Goal: Use online tool/utility: Utilize a website feature to perform a specific function

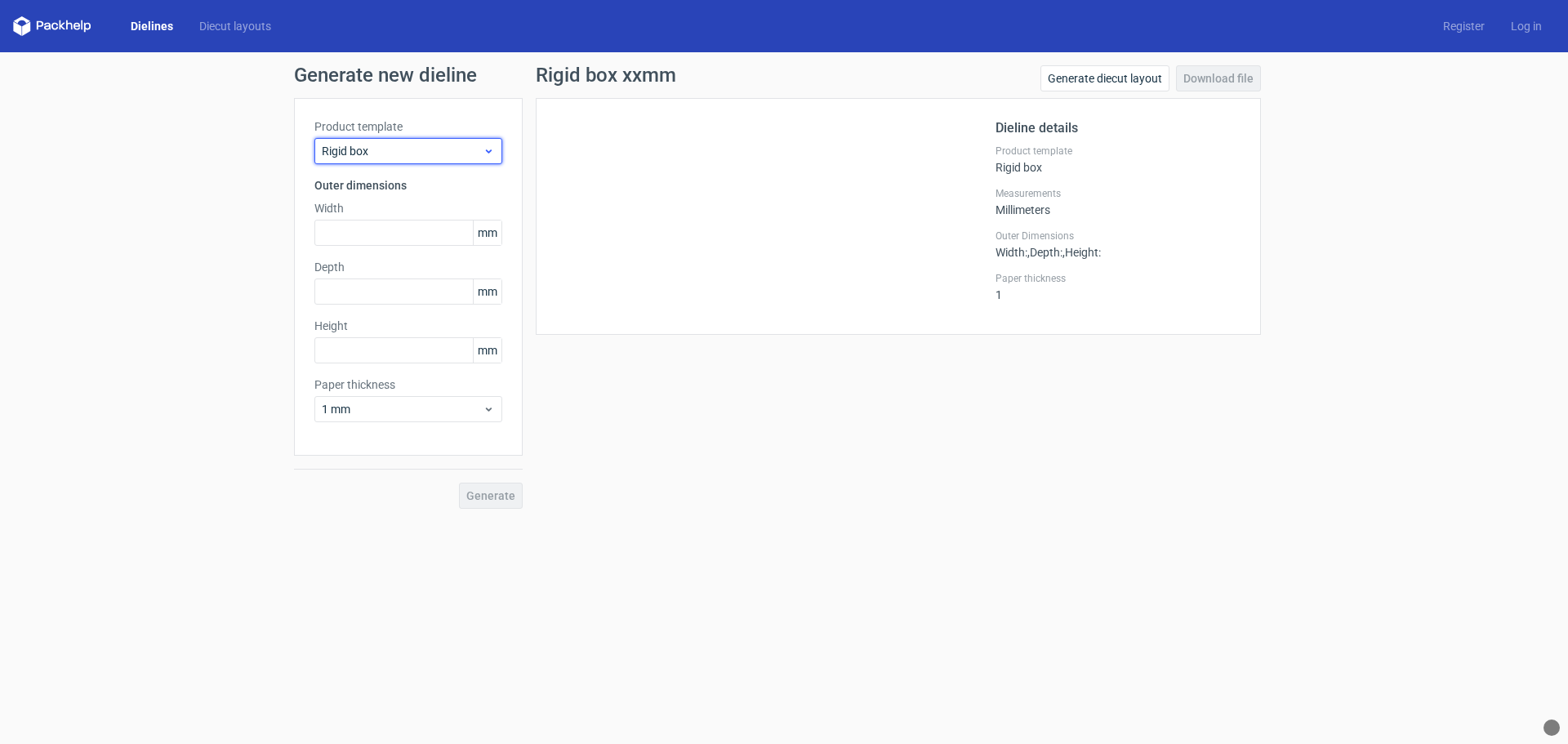
click at [481, 152] on span "Rigid box" at bounding box center [402, 151] width 161 height 16
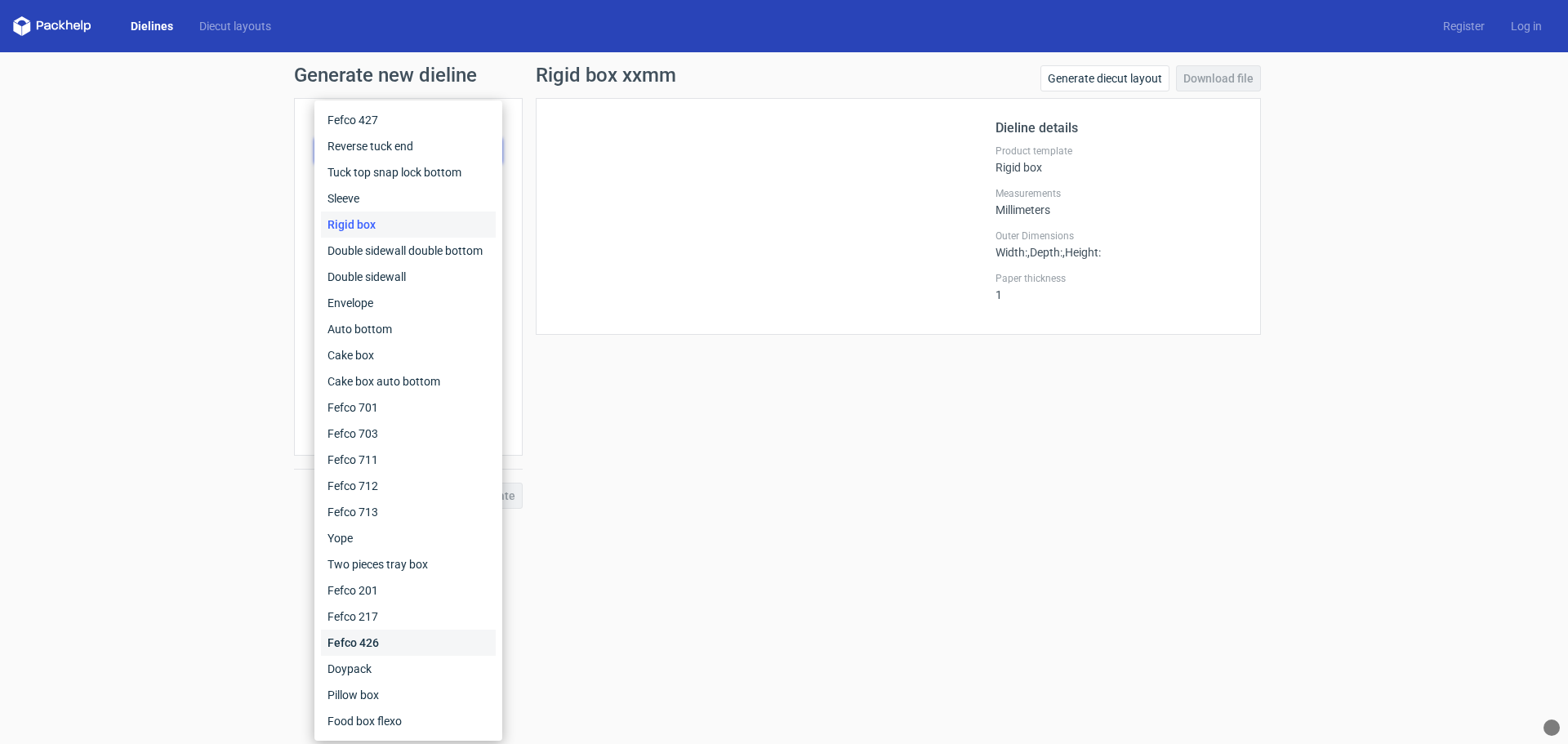
click at [368, 642] on div "Fefco 426" at bounding box center [409, 643] width 175 height 26
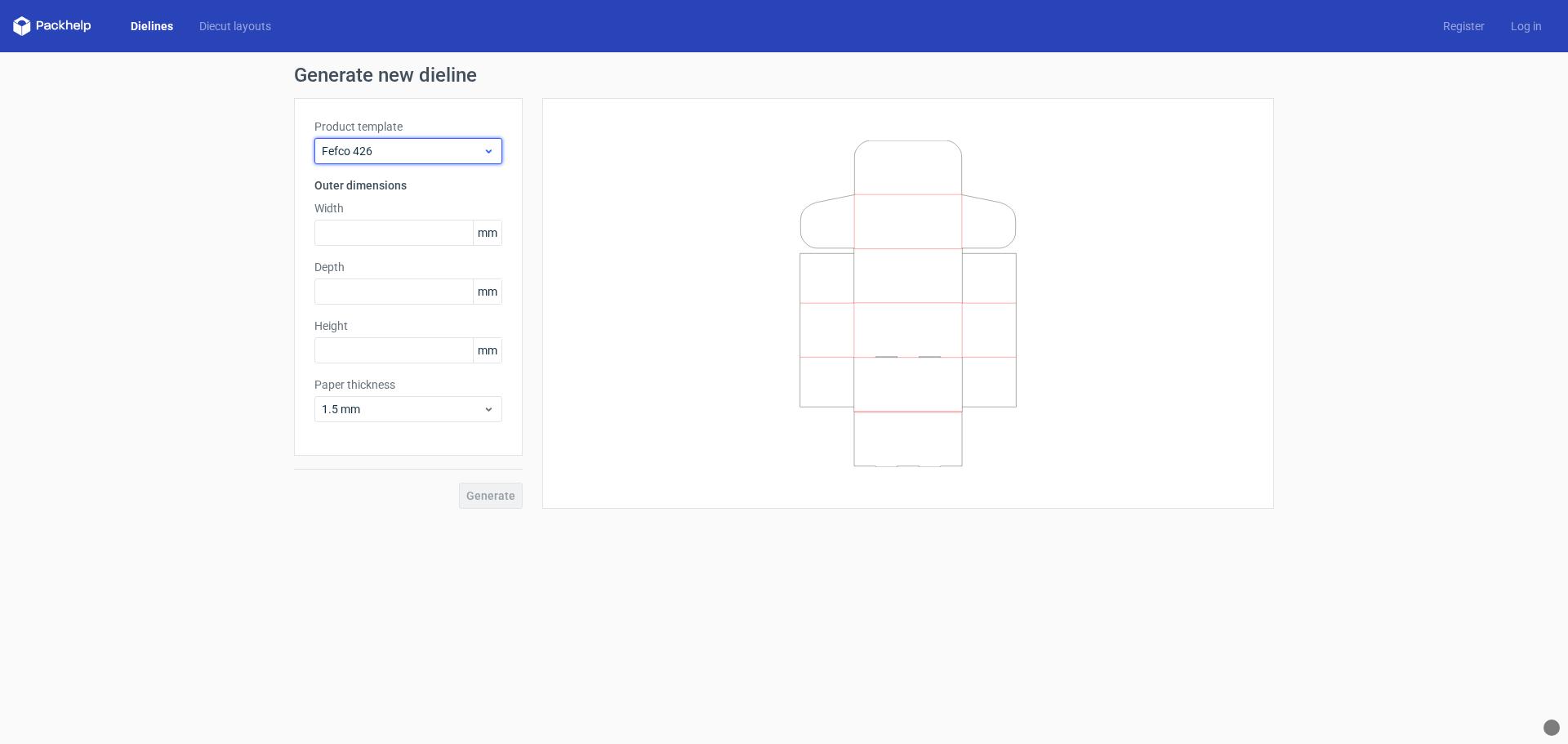
click at [489, 149] on icon at bounding box center [489, 150] width 12 height 13
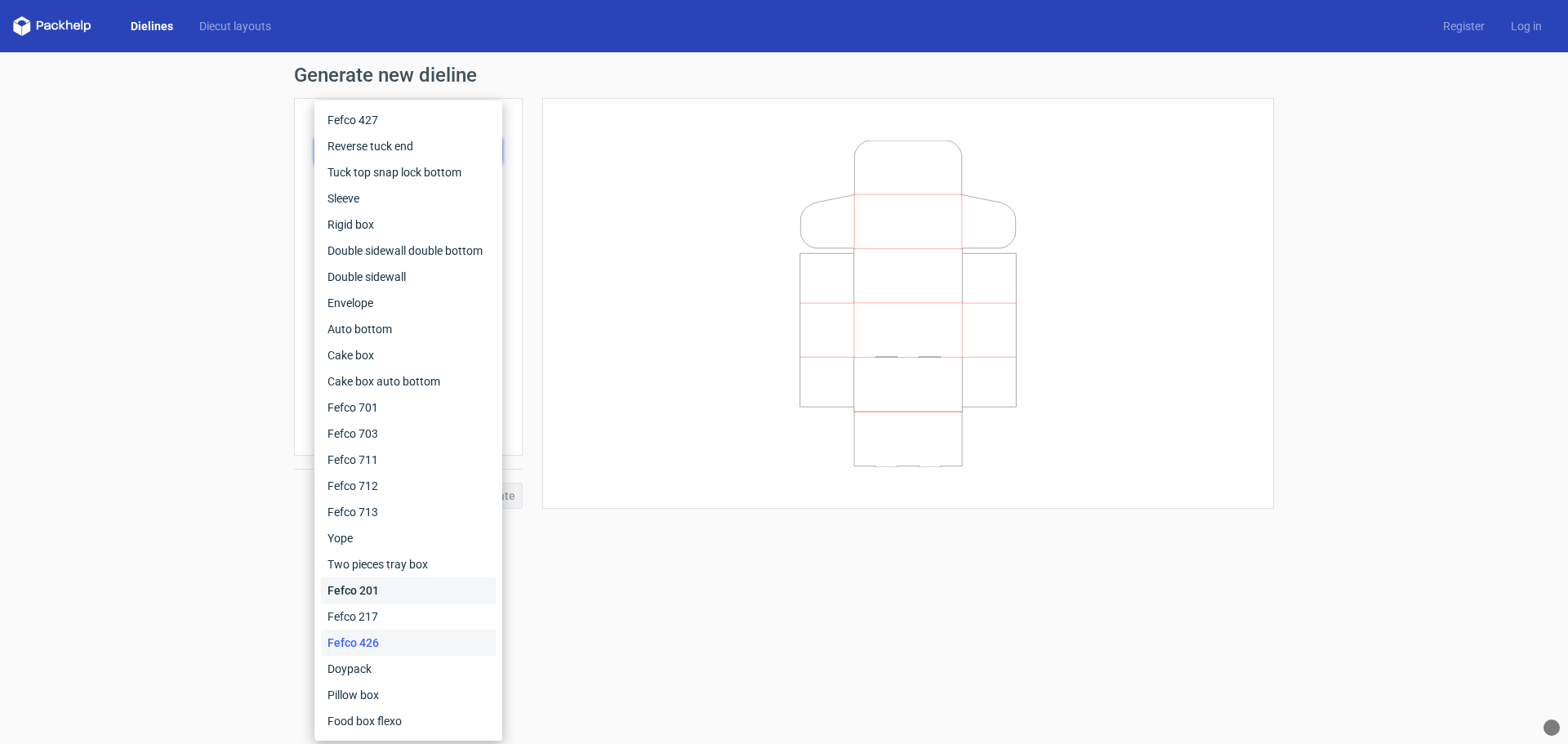
click at [368, 590] on div "Fefco 201" at bounding box center [409, 590] width 175 height 26
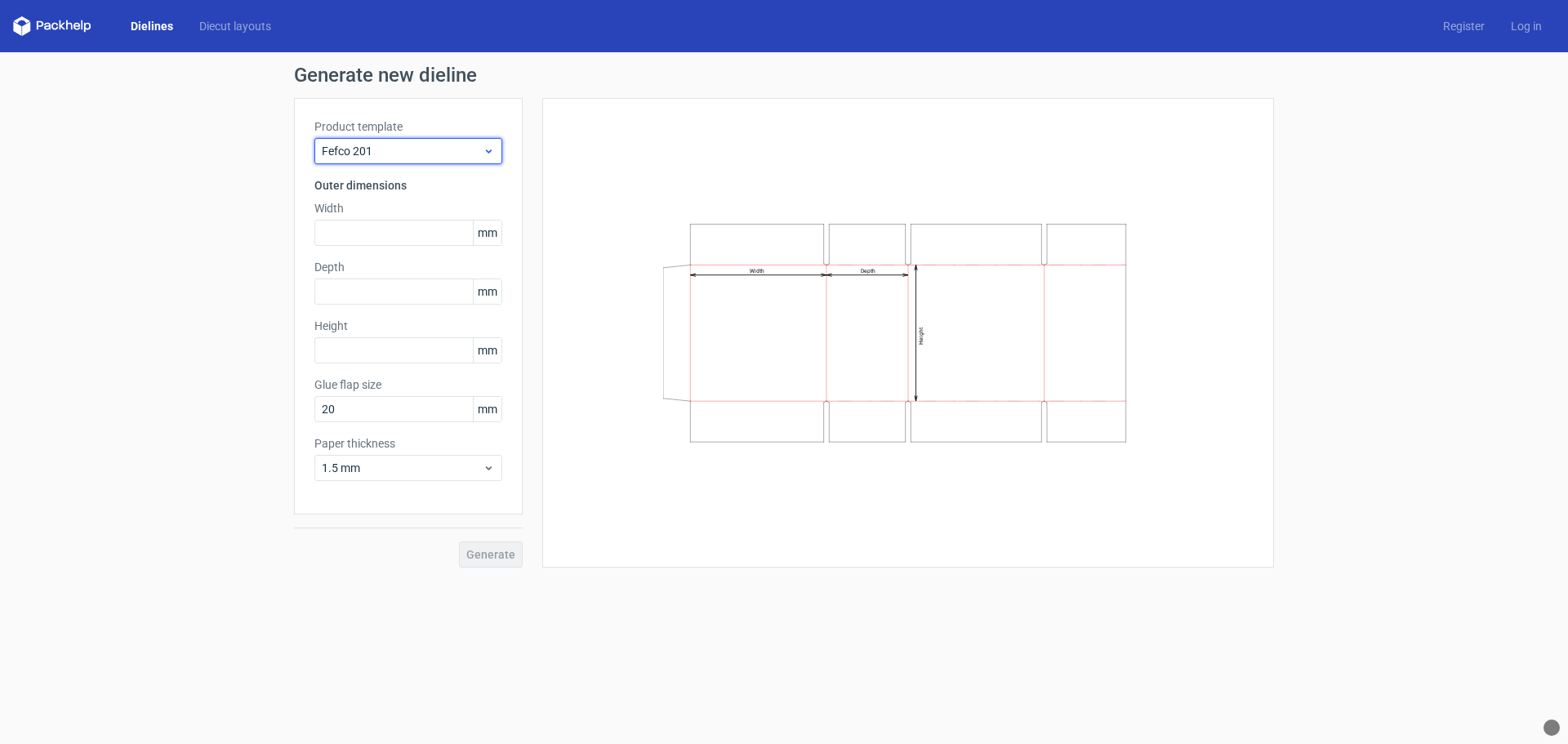
click at [467, 155] on span "Fefco 201" at bounding box center [402, 151] width 161 height 16
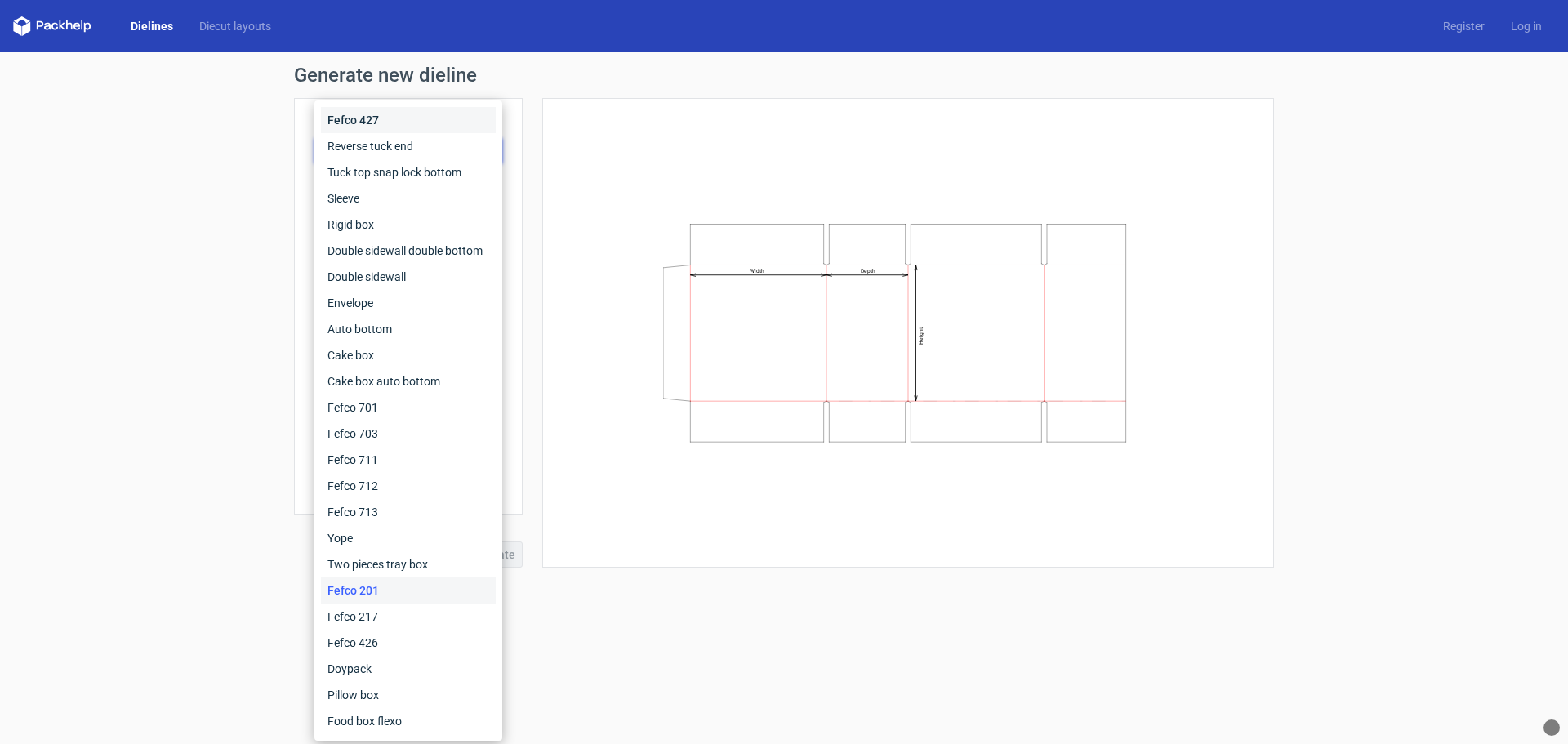
click at [366, 123] on div "Fefco 427" at bounding box center [409, 120] width 175 height 26
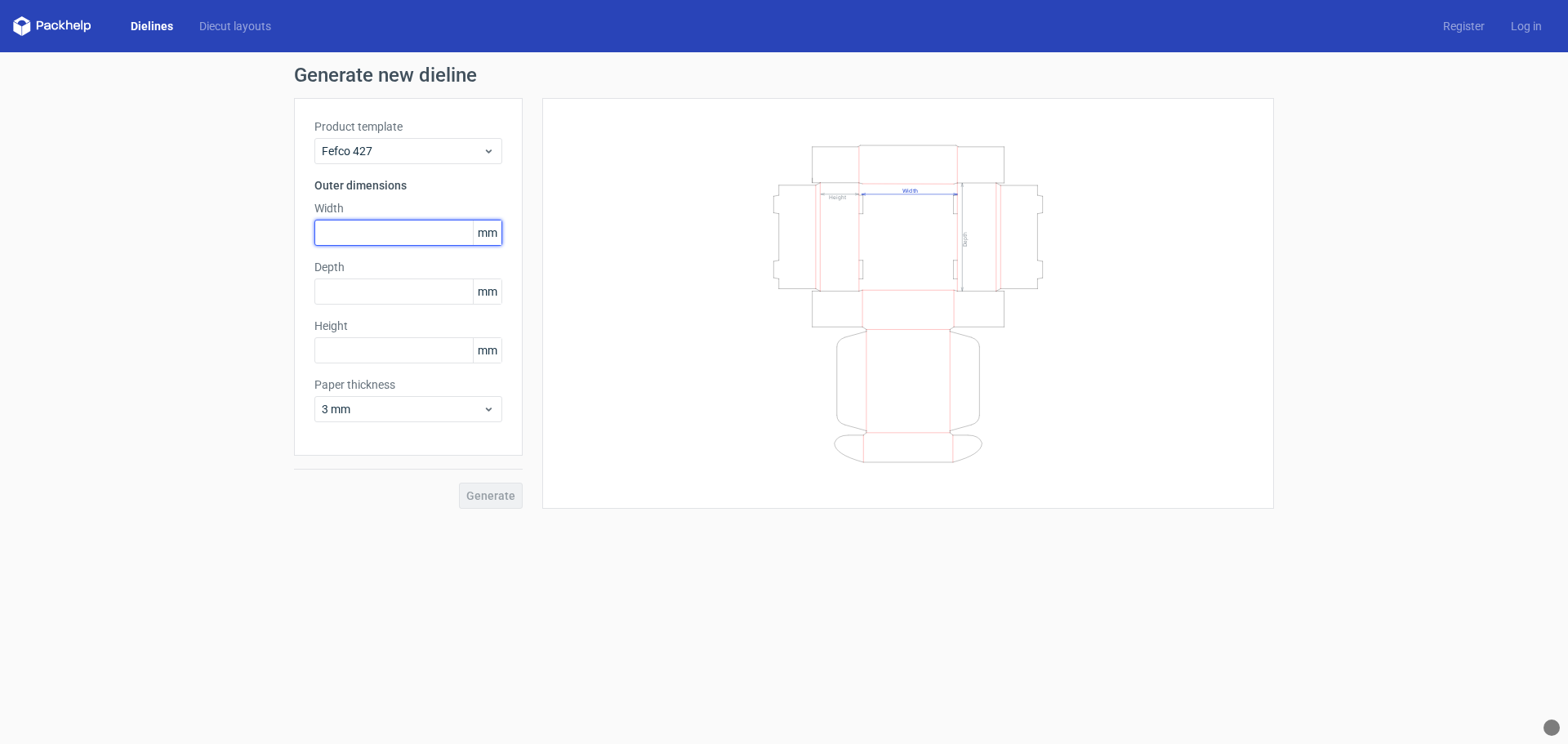
click at [356, 230] on input "text" at bounding box center [408, 233] width 188 height 26
type input "1"
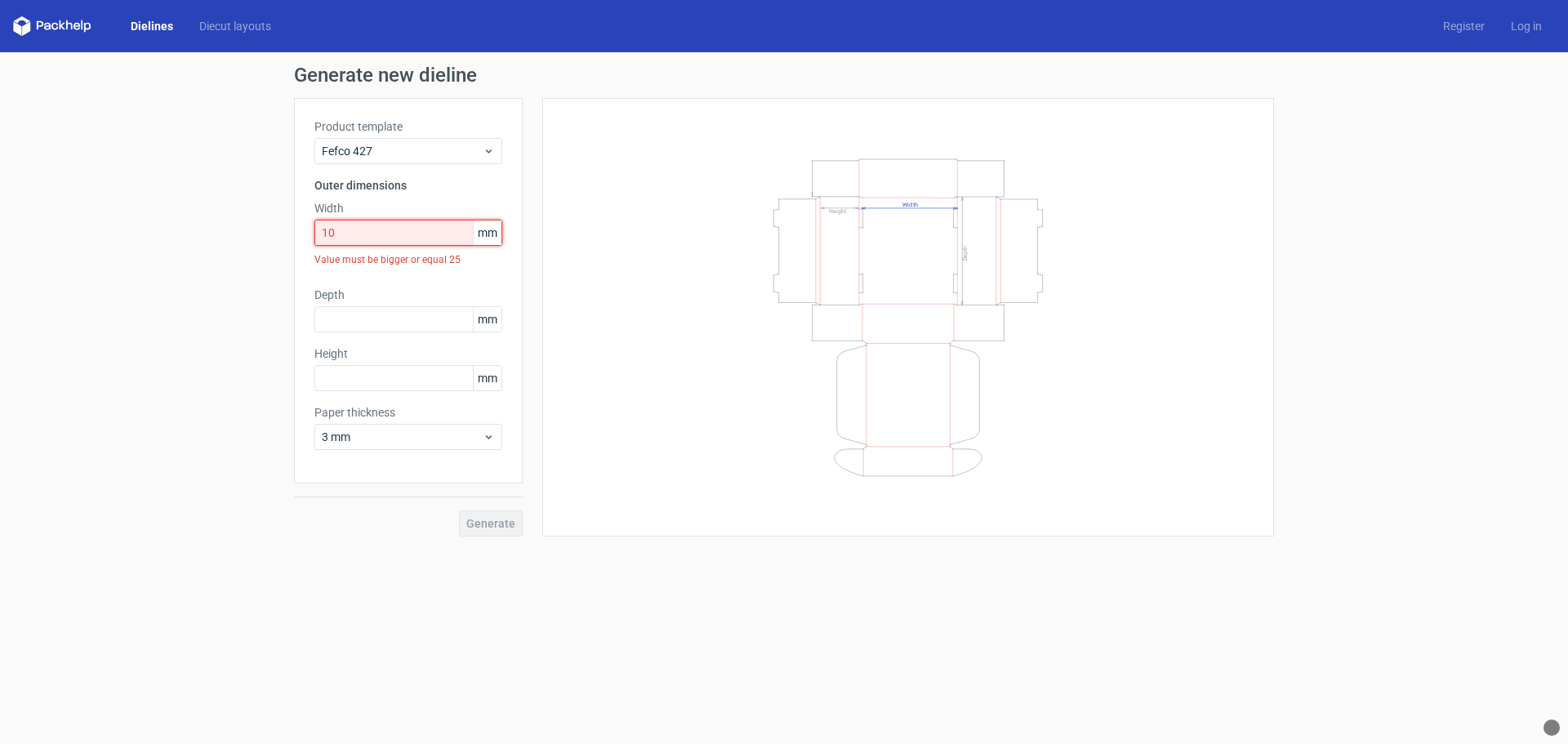
drag, startPoint x: 357, startPoint y: 237, endPoint x: 278, endPoint y: 238, distance: 79.0
click at [278, 238] on div "Generate new dieline Product template Fefco 427 Outer dimensions Width 10 mm Va…" at bounding box center [784, 301] width 1568 height 497
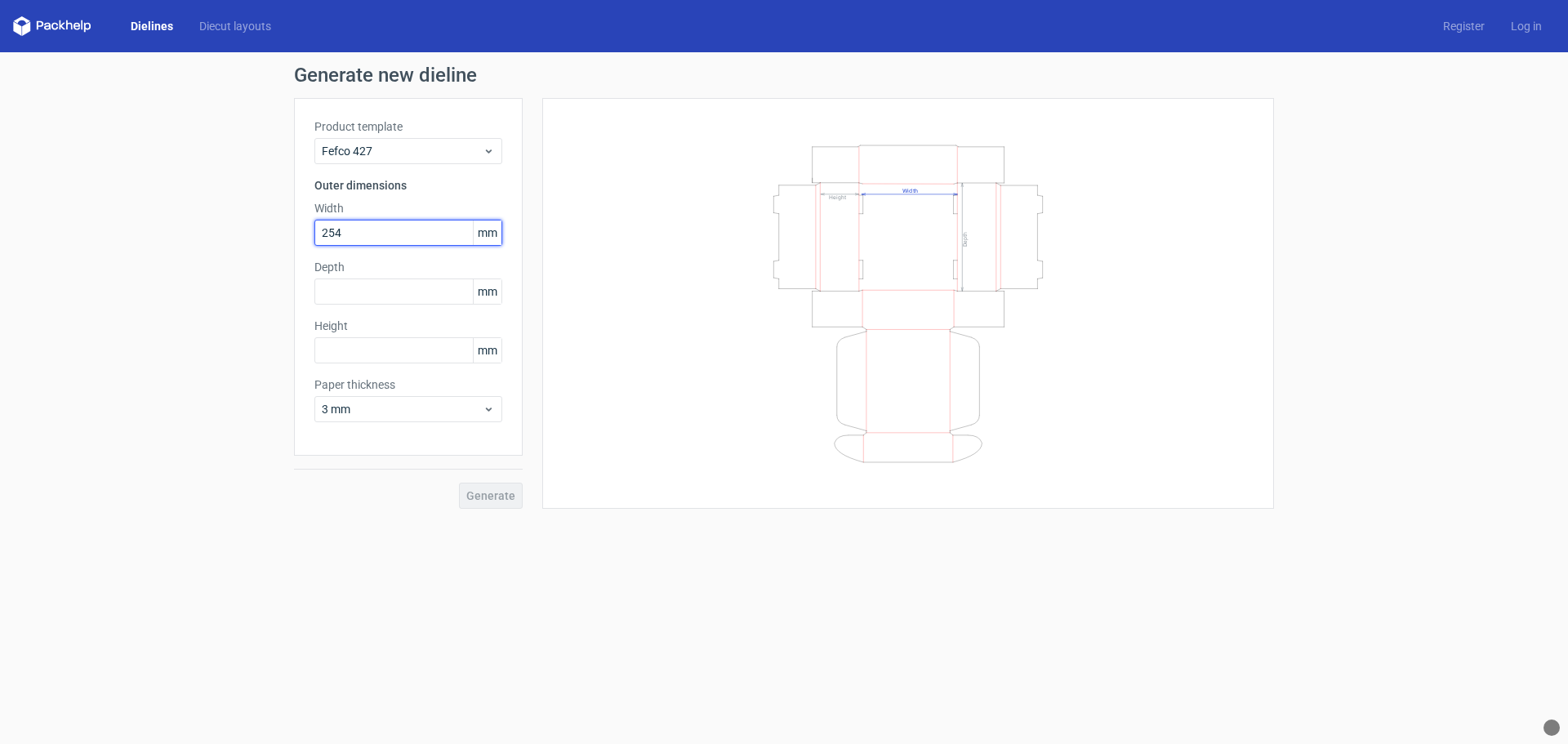
type input "254"
click at [421, 348] on input "text" at bounding box center [408, 350] width 188 height 26
click at [394, 230] on input "254" at bounding box center [408, 233] width 188 height 26
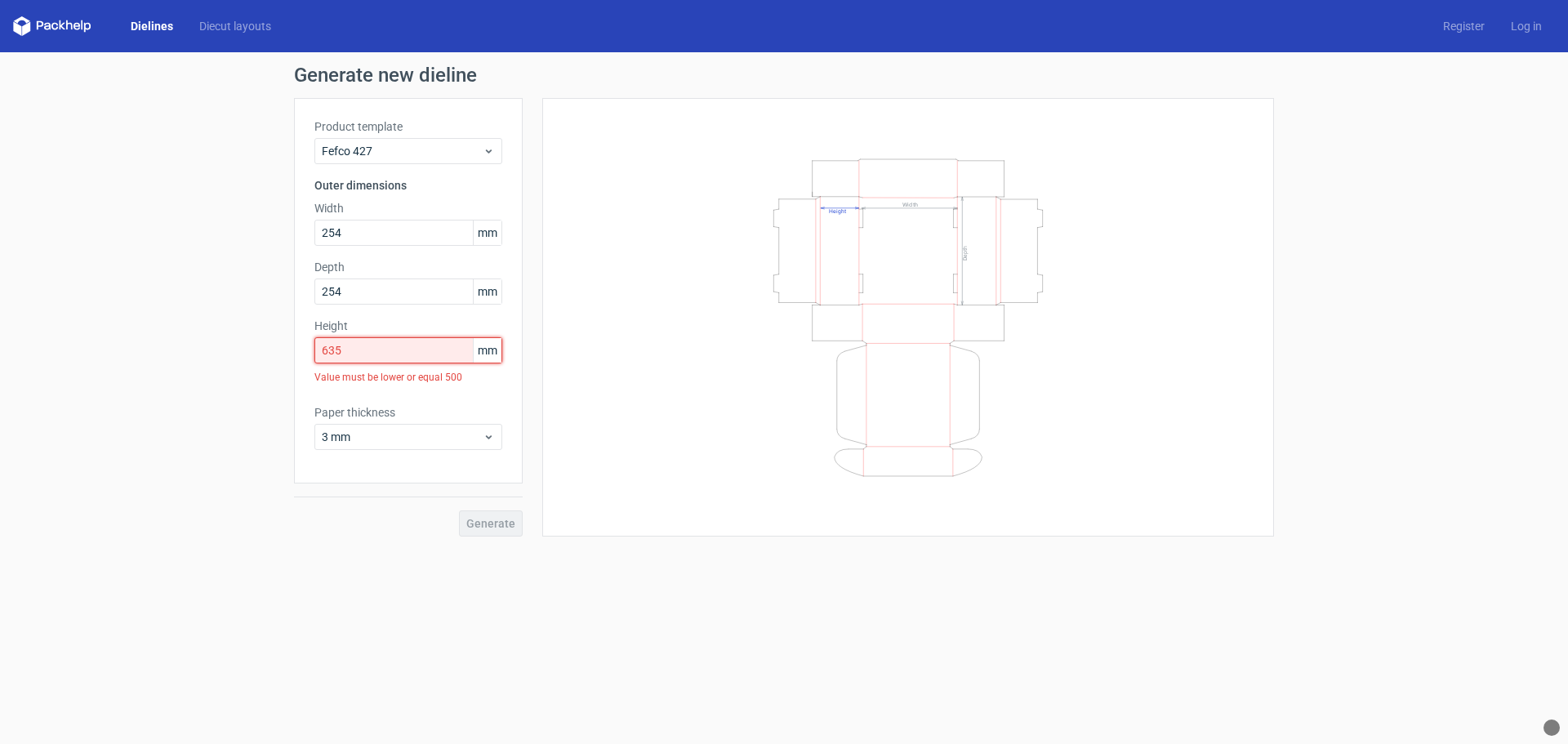
drag, startPoint x: 360, startPoint y: 355, endPoint x: 282, endPoint y: 355, distance: 78.0
click at [282, 355] on div "Generate new dieline Product template Fefco 427 Outer dimensions Width 254 mm D…" at bounding box center [784, 301] width 1568 height 497
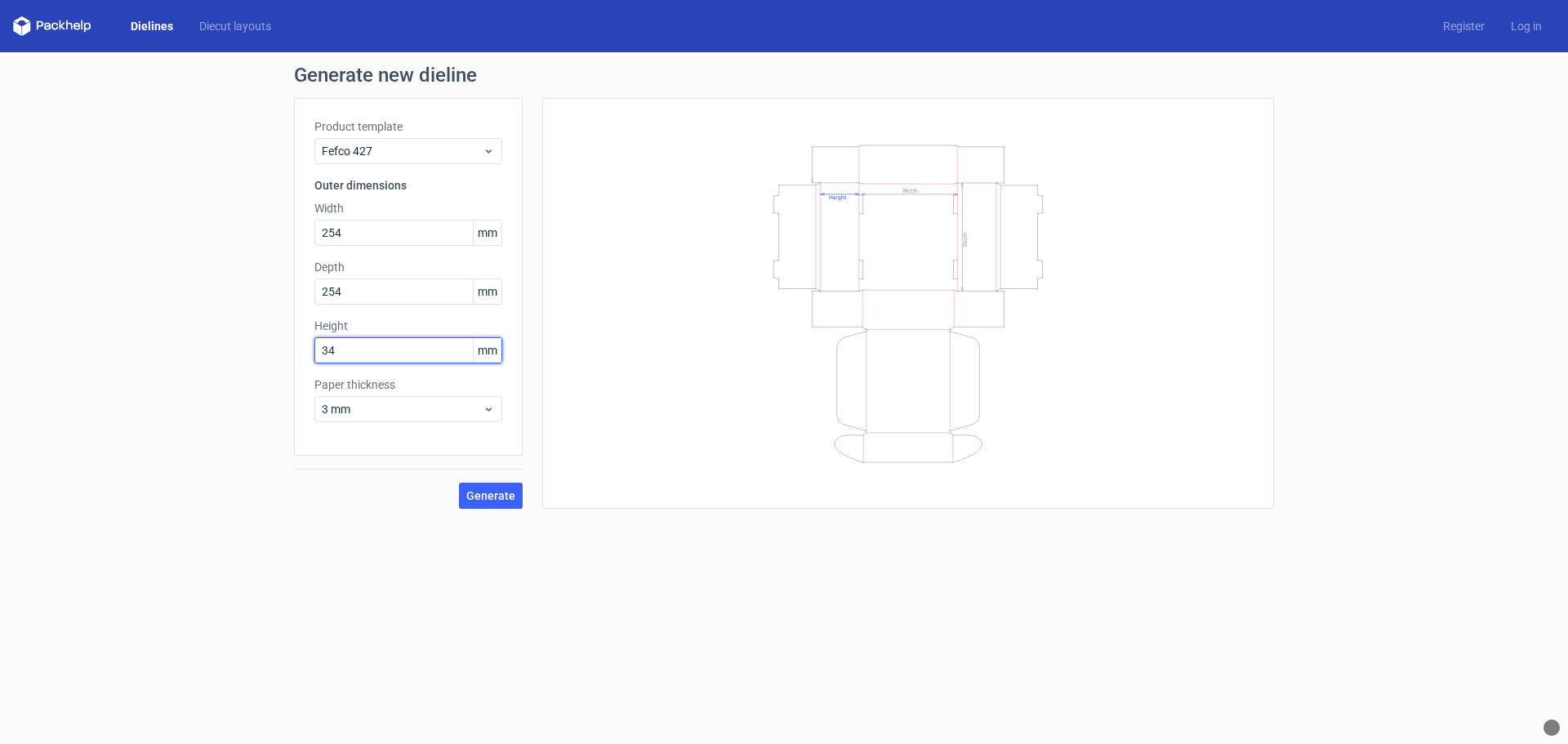
type input "3"
type input "64"
click at [694, 444] on icon "Width Depth Height" at bounding box center [907, 303] width 490 height 326
